Goal: Information Seeking & Learning: Understand process/instructions

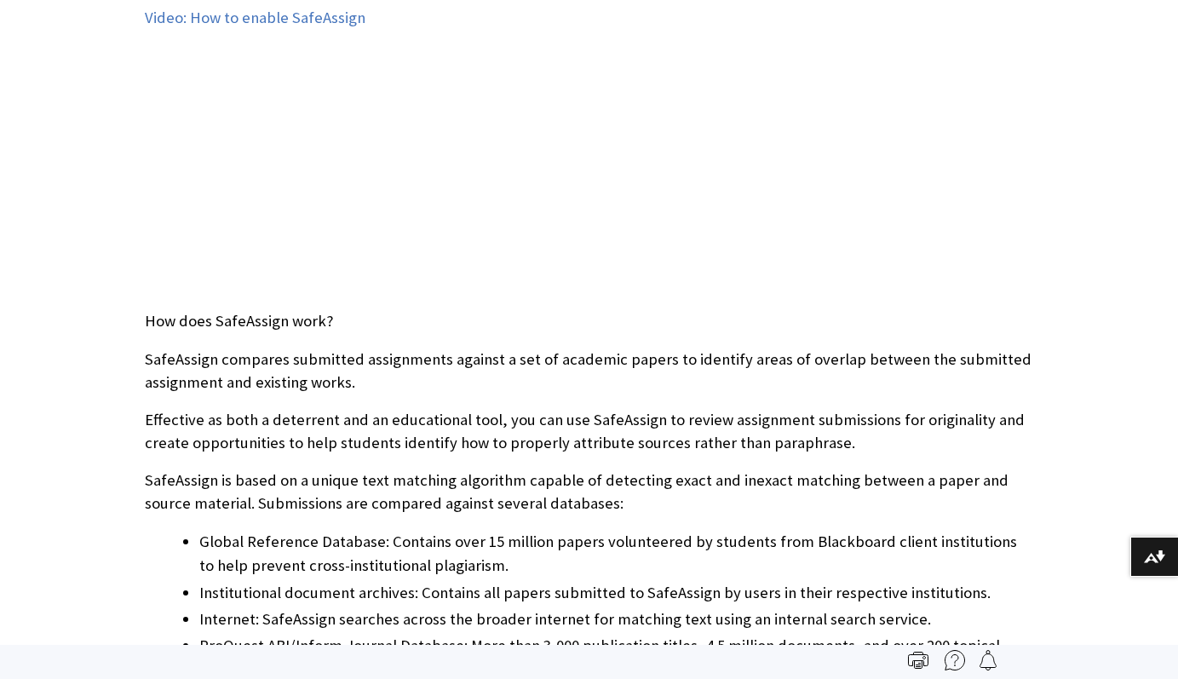
scroll to position [1987, 0]
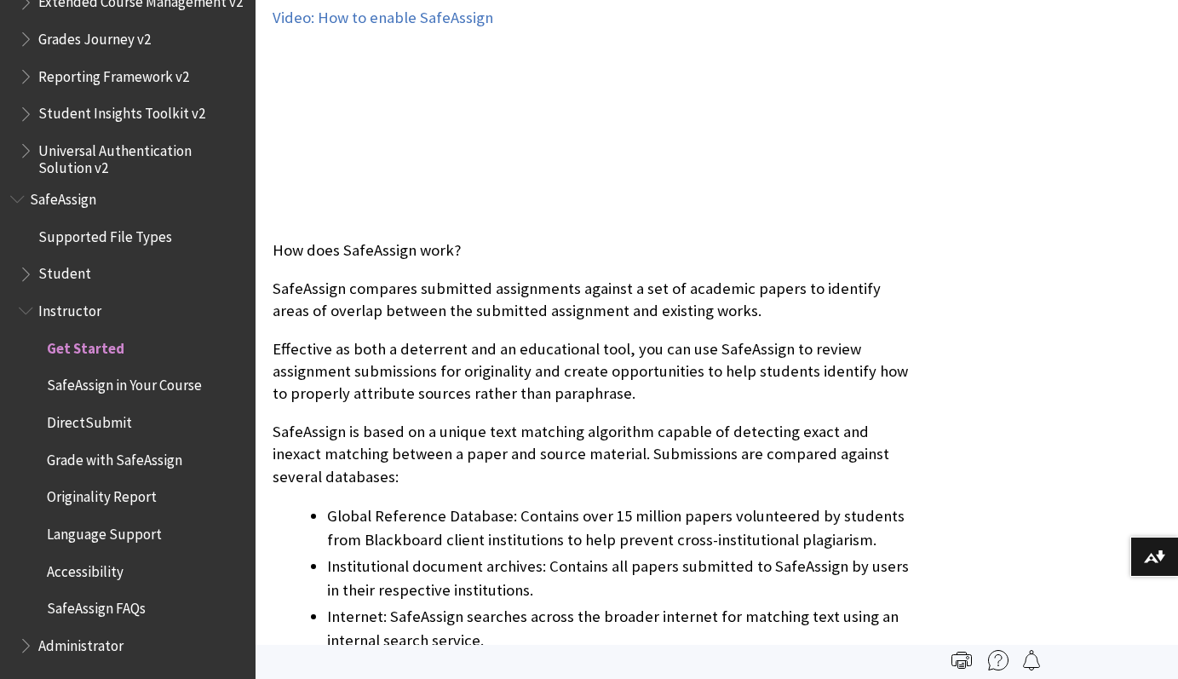
click at [125, 494] on span "Originality Report" at bounding box center [102, 494] width 110 height 23
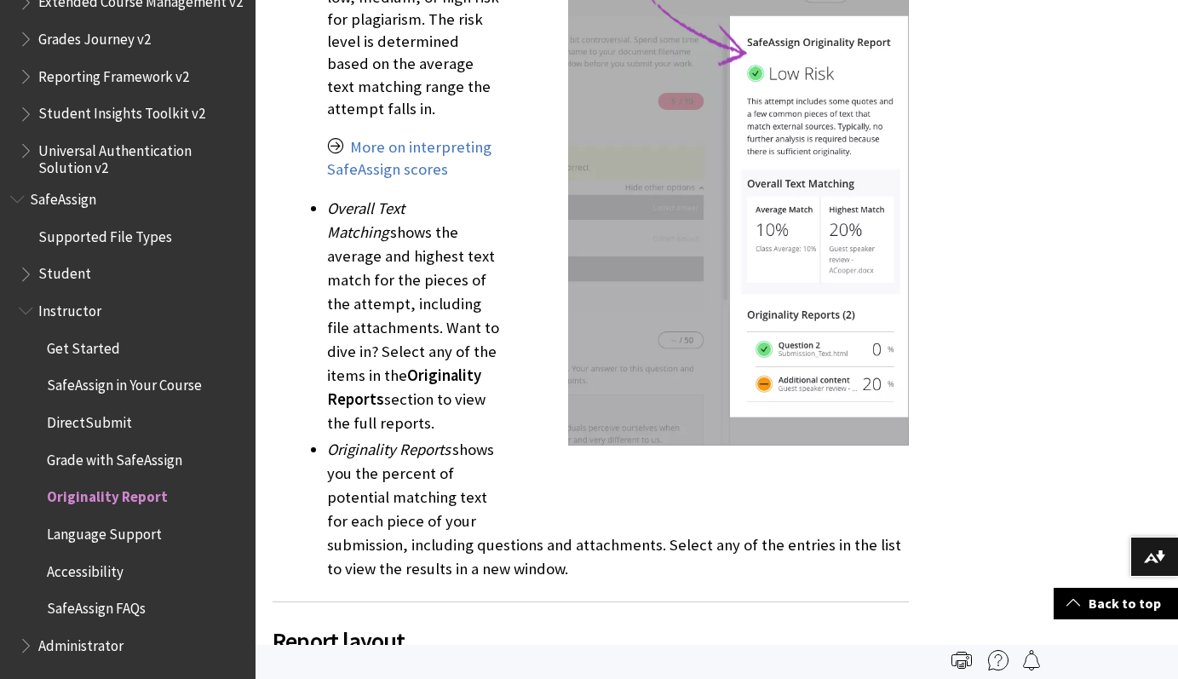
scroll to position [2157, 0]
click at [96, 343] on span "Get Started" at bounding box center [83, 345] width 73 height 23
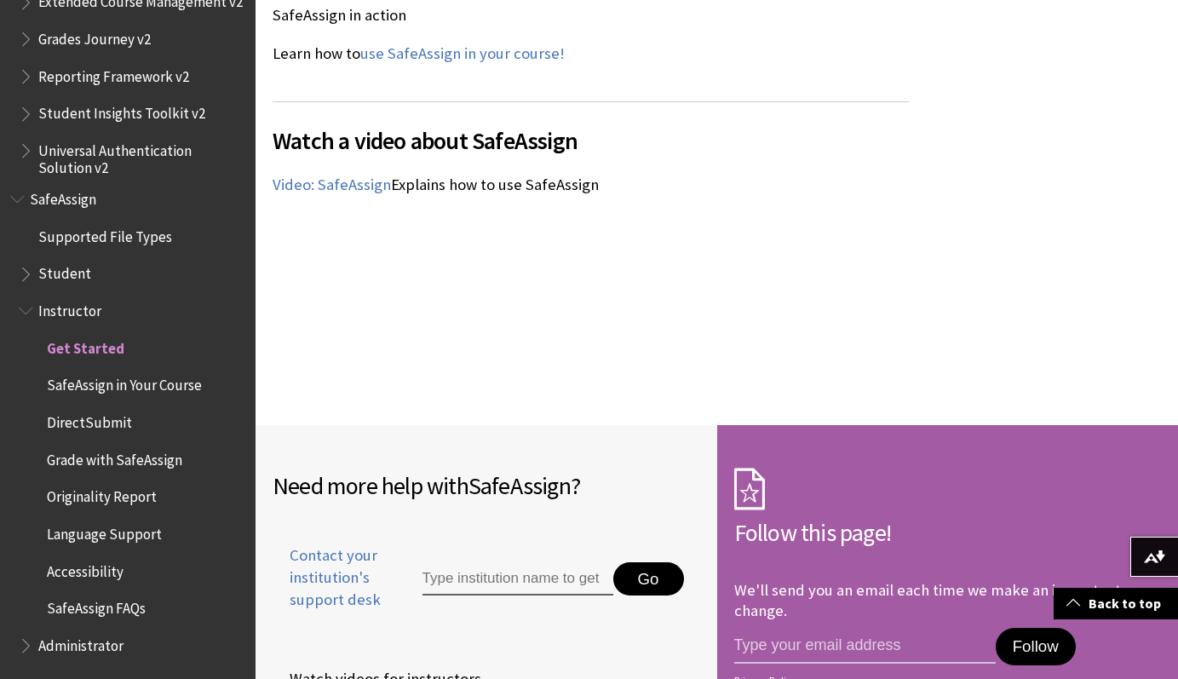
scroll to position [2656, 0]
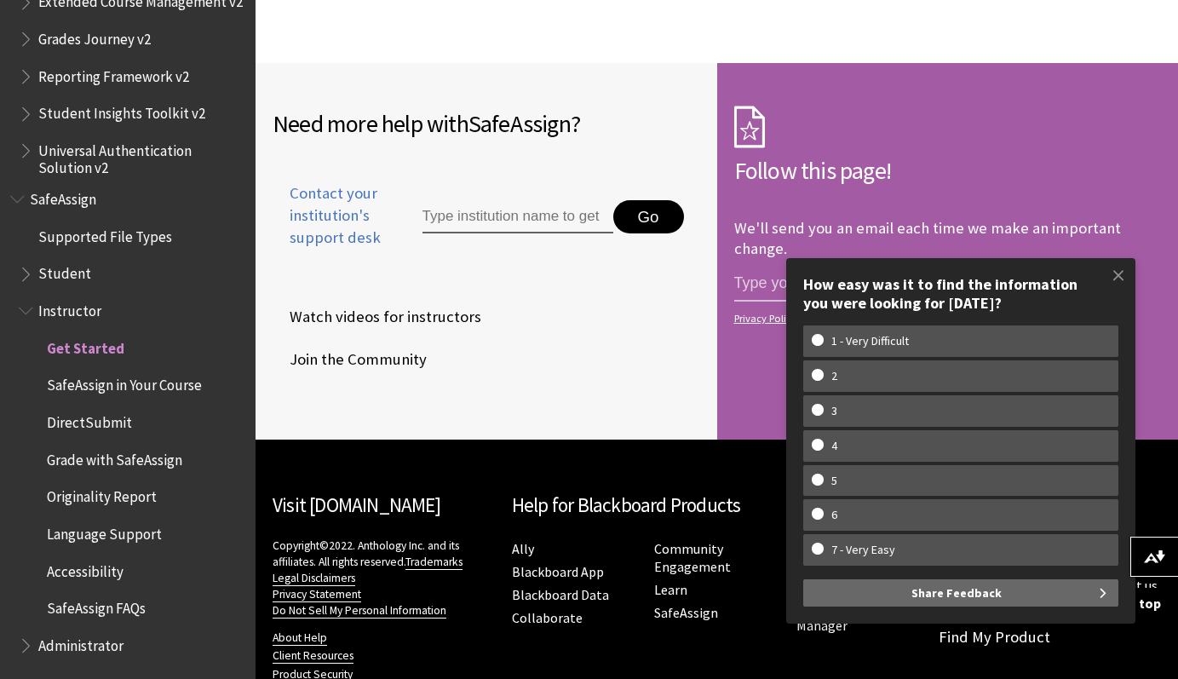
click at [83, 197] on span "SafeAssign" at bounding box center [63, 196] width 66 height 23
